Goal: Task Accomplishment & Management: Complete application form

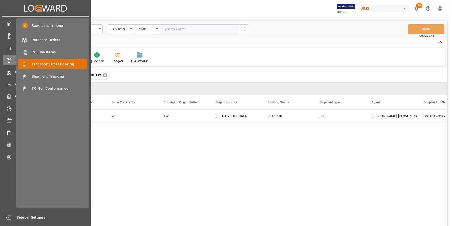
click at [54, 66] on span "Transport Order Booking" at bounding box center [60, 63] width 56 height 5
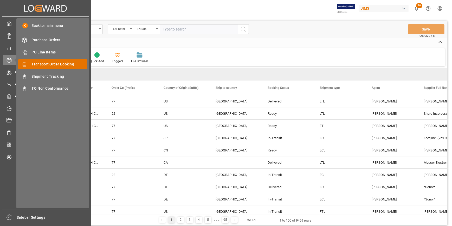
click at [54, 66] on span "Transport Order Booking" at bounding box center [60, 63] width 56 height 5
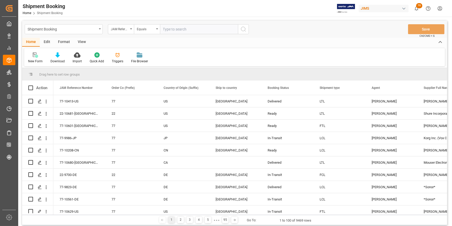
click at [178, 32] on input "text" at bounding box center [199, 29] width 78 height 10
click at [35, 60] on div "New Form" at bounding box center [35, 61] width 15 height 5
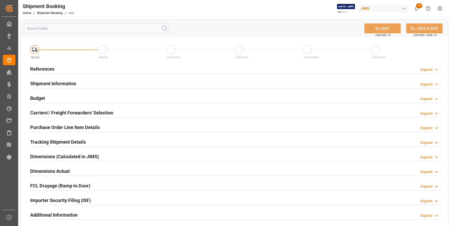
click at [45, 68] on h2 "References" at bounding box center [42, 68] width 24 height 7
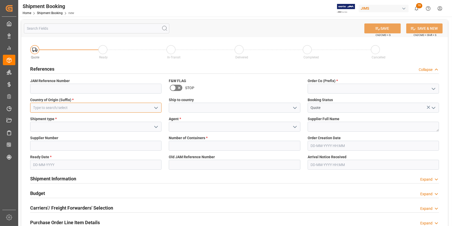
click at [52, 109] on input at bounding box center [95, 108] width 131 height 10
type input "2"
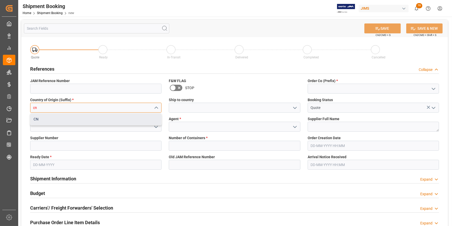
click at [46, 123] on div "CN" at bounding box center [95, 119] width 131 height 12
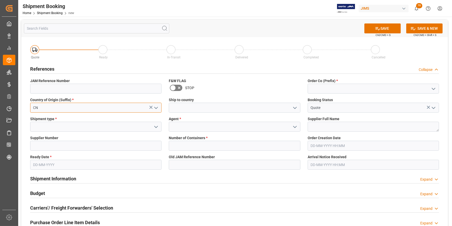
type input "CN"
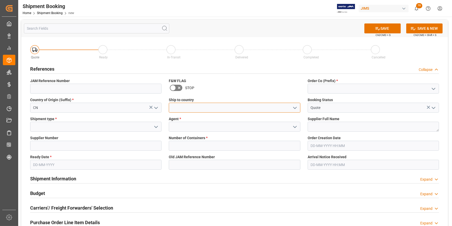
click at [183, 108] on input at bounding box center [234, 108] width 131 height 10
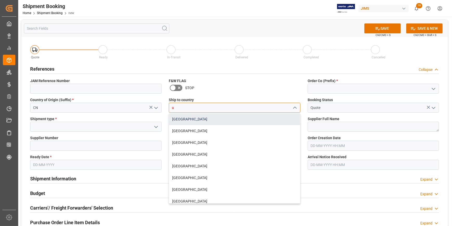
click at [187, 121] on div "[GEOGRAPHIC_DATA]" at bounding box center [234, 119] width 131 height 12
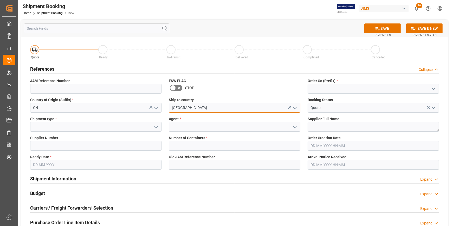
type input "[GEOGRAPHIC_DATA]"
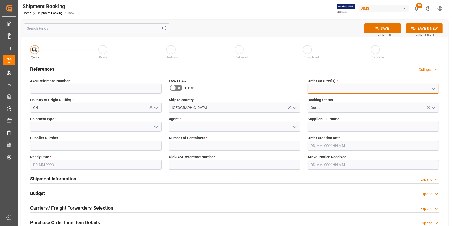
click at [328, 90] on input at bounding box center [373, 89] width 131 height 10
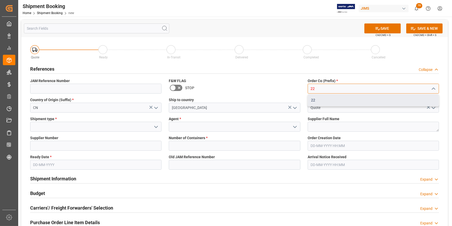
click at [337, 100] on div "22" at bounding box center [373, 100] width 131 height 12
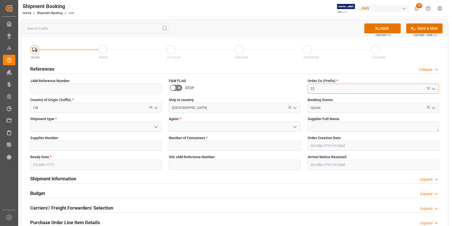
type input "22"
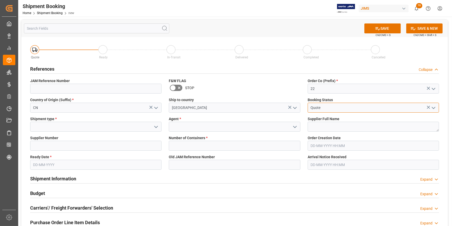
click at [334, 108] on input "Quote" at bounding box center [373, 108] width 131 height 10
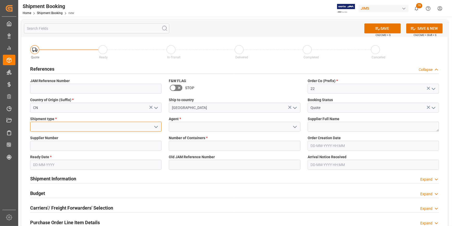
click at [54, 129] on input at bounding box center [95, 127] width 131 height 10
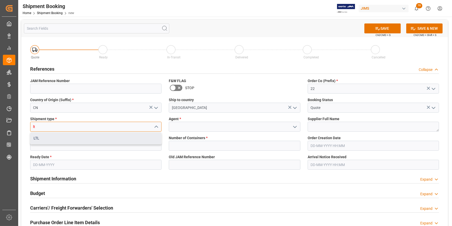
click at [75, 134] on div "LTL" at bounding box center [95, 138] width 131 height 12
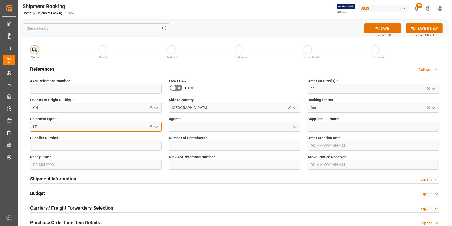
type input "LTL"
click at [195, 126] on input at bounding box center [234, 127] width 131 height 10
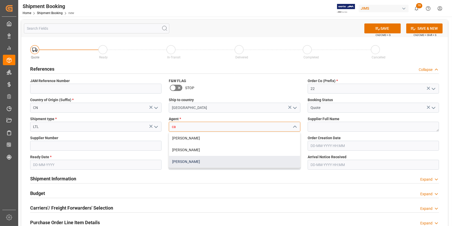
click at [198, 164] on div "[PERSON_NAME]" at bounding box center [234, 162] width 131 height 12
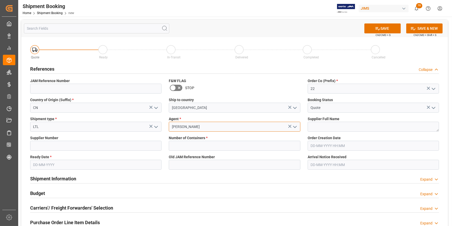
type input "[PERSON_NAME]"
click at [51, 149] on input at bounding box center [95, 146] width 131 height 10
paste input "204156"
type input "204156"
click at [190, 144] on input "text" at bounding box center [234, 146] width 131 height 10
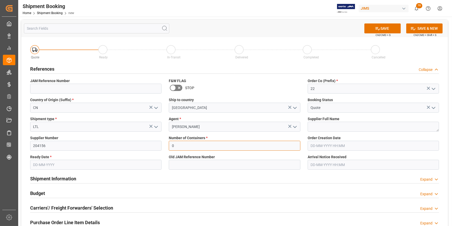
type input "0"
click at [329, 125] on textarea at bounding box center [373, 127] width 131 height 10
paste textarea "HK TAIYUAN INTERNATIONAL MUSIC INSTRUMEN"
type textarea "HK TAIYUAN INTERNATIONAL MUSIC INSTRUMENT"
click at [80, 167] on input "text" at bounding box center [95, 165] width 131 height 10
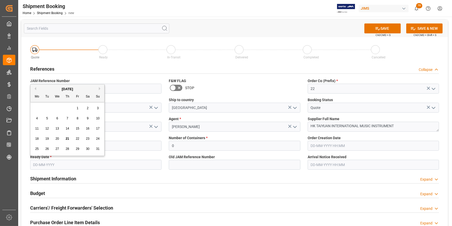
click at [66, 140] on span "21" at bounding box center [67, 139] width 3 height 4
type input "[DATE]"
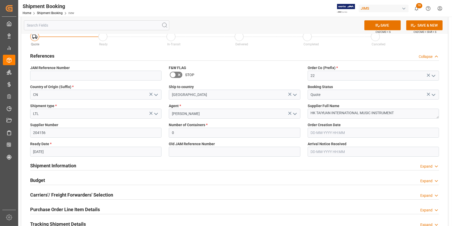
scroll to position [23, 0]
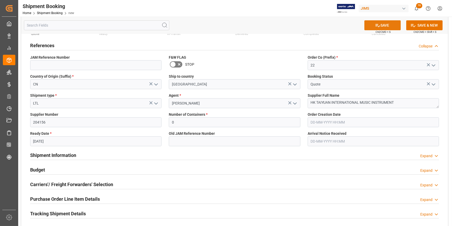
click at [377, 27] on icon at bounding box center [377, 25] width 5 height 5
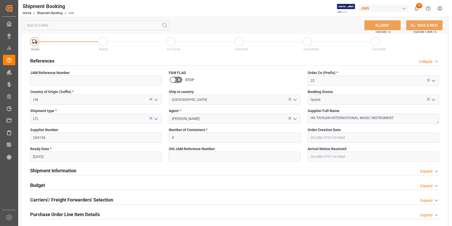
scroll to position [0, 0]
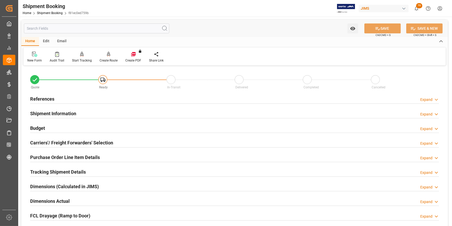
click at [42, 100] on h2 "References" at bounding box center [42, 98] width 24 height 7
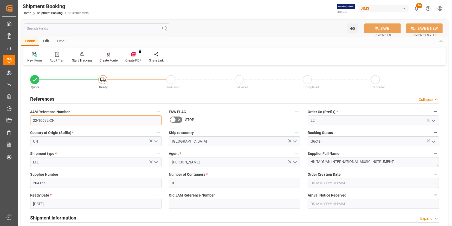
drag, startPoint x: 59, startPoint y: 122, endPoint x: 26, endPoint y: 119, distance: 32.7
click at [26, 119] on div "Quote Ready In-Transit Delivered Completed Cancelled References Collapse JAM Re…" at bounding box center [234, 229] width 427 height 324
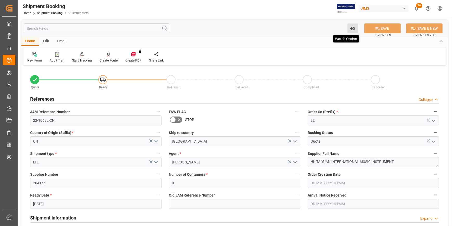
click at [355, 29] on icon "open menu" at bounding box center [352, 28] width 5 height 5
click at [331, 41] on span "Start Watching" at bounding box center [331, 39] width 47 height 5
